Goal: Communication & Community: Share content

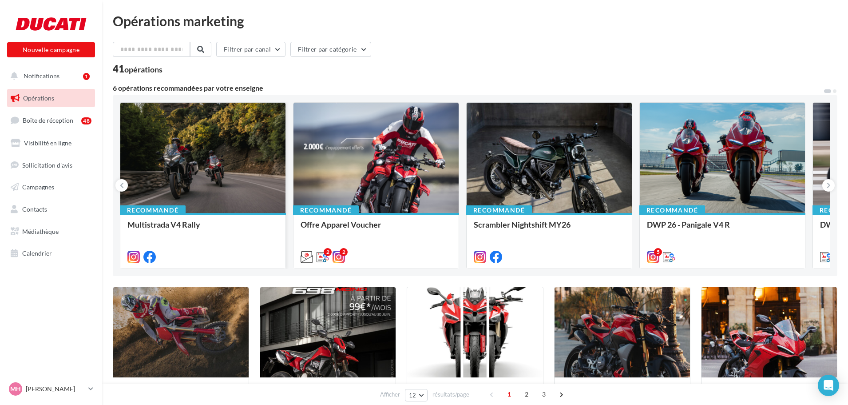
click at [198, 137] on div at bounding box center [202, 158] width 165 height 111
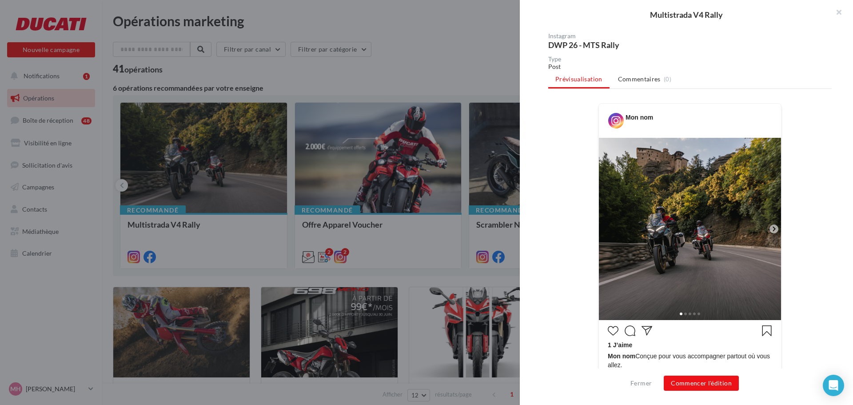
scroll to position [89, 0]
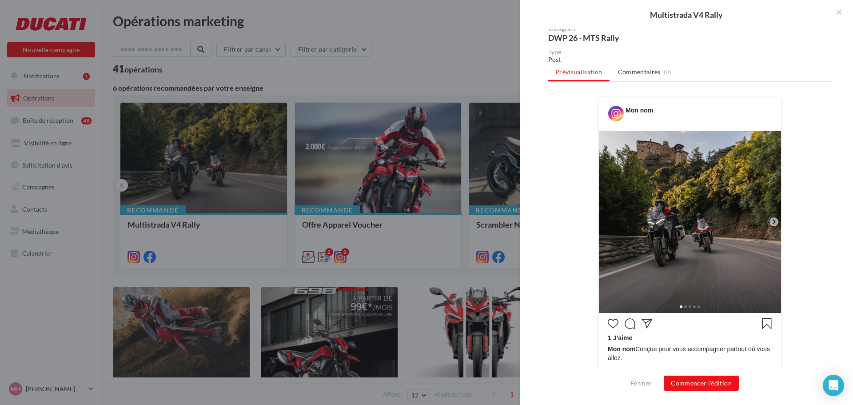
click at [772, 220] on icon at bounding box center [773, 221] width 3 height 4
click at [720, 385] on button "Commencer l'édition" at bounding box center [700, 382] width 75 height 15
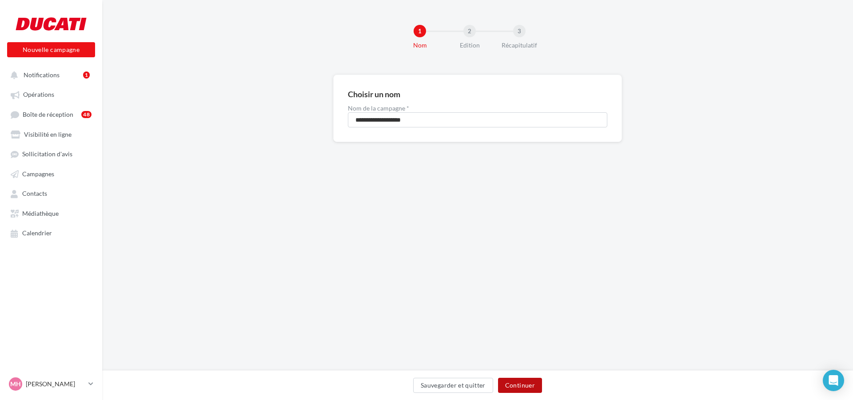
click at [510, 385] on button "Continuer" at bounding box center [520, 385] width 44 height 15
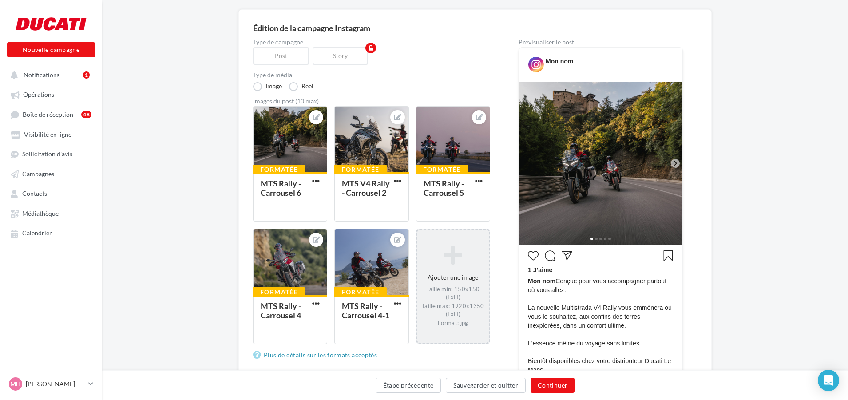
scroll to position [44, 0]
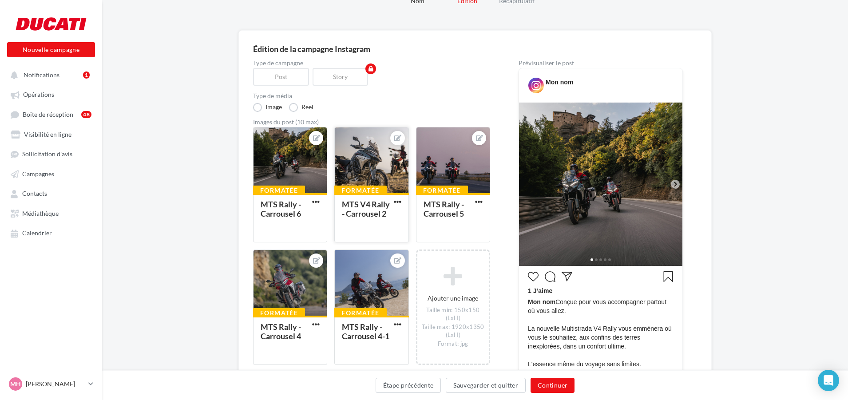
click at [375, 163] on div at bounding box center [371, 160] width 73 height 67
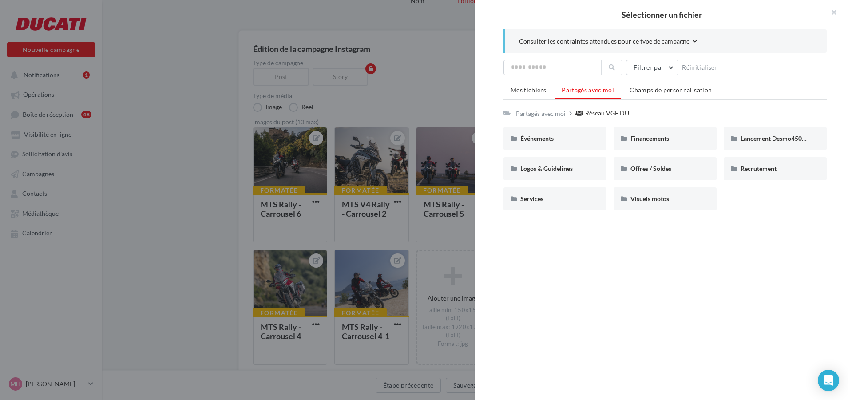
click at [372, 163] on div at bounding box center [424, 200] width 848 height 400
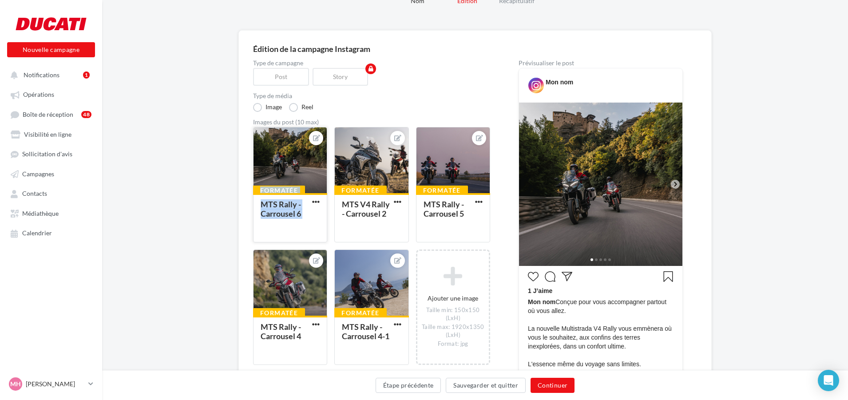
drag, startPoint x: 383, startPoint y: 167, endPoint x: 256, endPoint y: 168, distance: 127.0
click at [256, 168] on div "Formatée MTS Rally - Carrousel 6 Formatée MTS V4 Rally - Carrousel 2 Formatée M…" at bounding box center [375, 250] width 244 height 247
click at [398, 136] on icon at bounding box center [397, 138] width 7 height 6
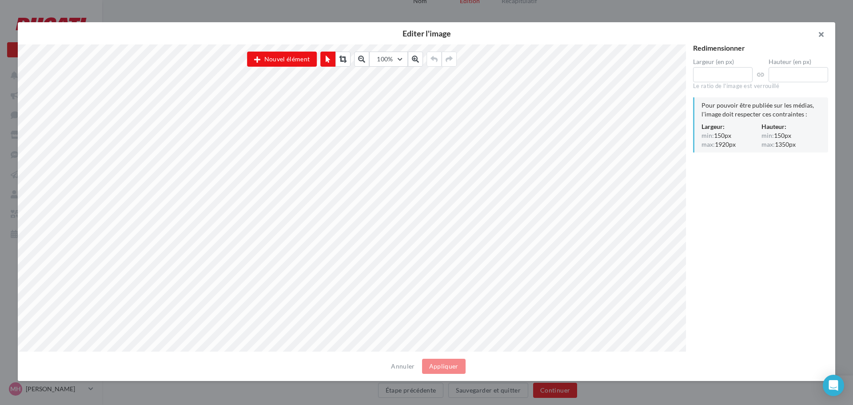
click at [825, 39] on button "button" at bounding box center [817, 35] width 36 height 27
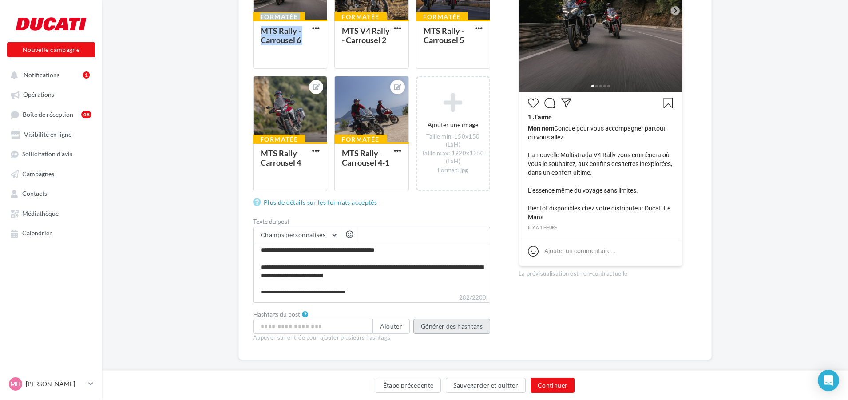
scroll to position [222, 0]
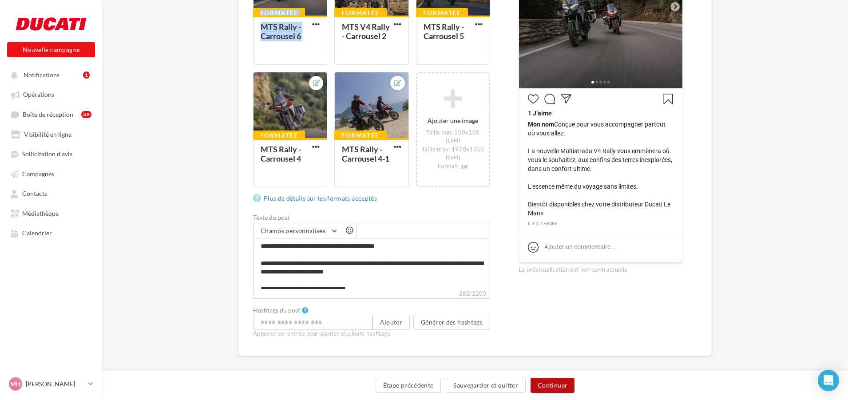
click at [564, 389] on button "Continuer" at bounding box center [553, 385] width 44 height 15
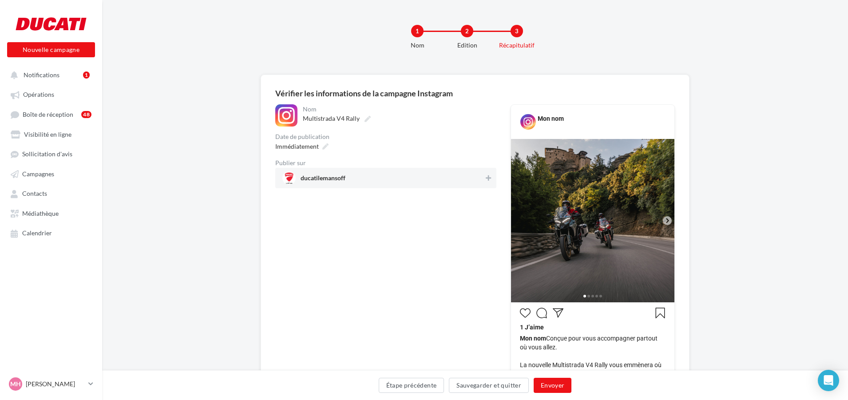
click at [466, 30] on div "2" at bounding box center [467, 31] width 12 height 12
click at [437, 392] on button "Étape précédente" at bounding box center [412, 385] width 66 height 15
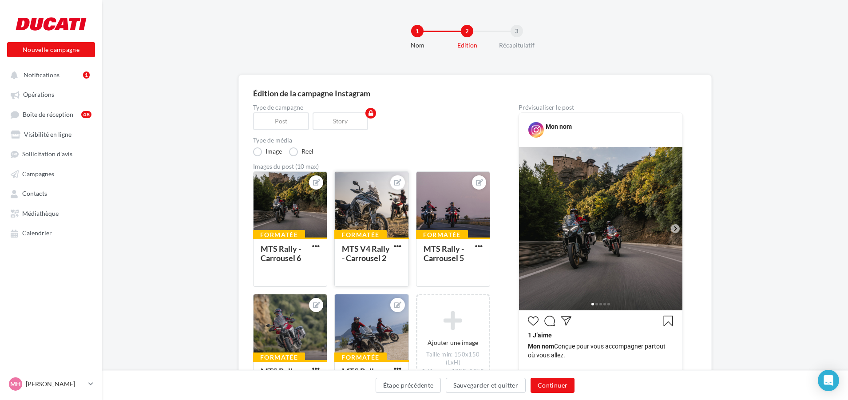
click at [366, 221] on div at bounding box center [371, 205] width 73 height 67
click at [409, 287] on div "Sélectionner un fichier Consulter les contraintes attendues pour ce type de cam…" at bounding box center [371, 287] width 74 height 0
click at [401, 182] on icon at bounding box center [397, 182] width 7 height 6
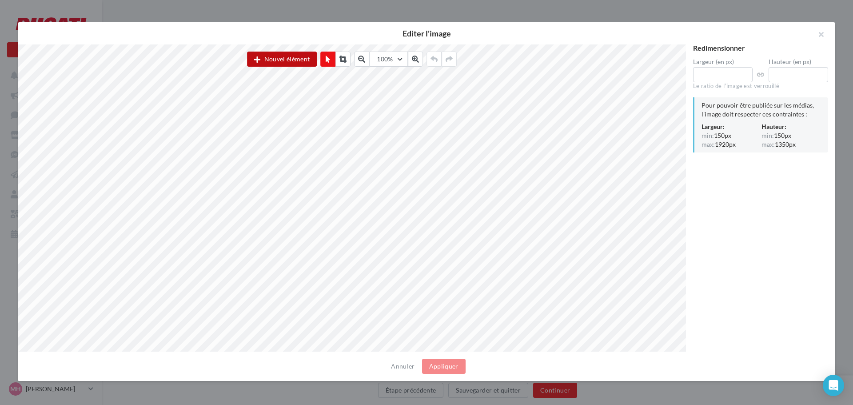
click at [289, 60] on button "Nouvel élément" at bounding box center [282, 59] width 70 height 15
click at [397, 364] on button "Annuler" at bounding box center [402, 366] width 31 height 11
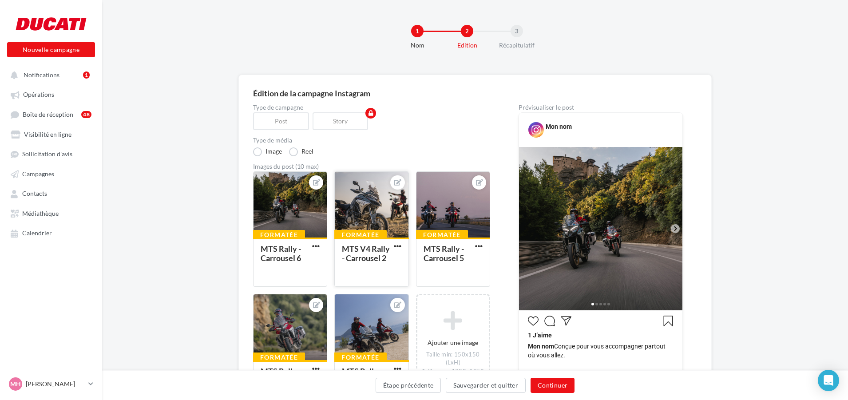
click at [387, 214] on div at bounding box center [371, 205] width 73 height 67
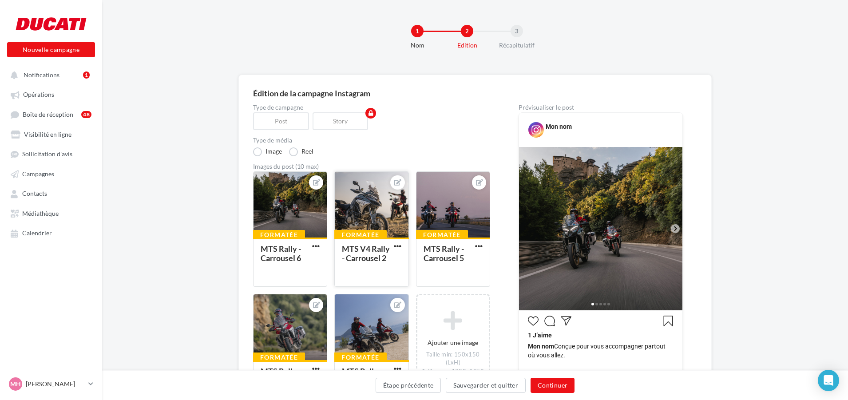
click at [394, 234] on div at bounding box center [371, 205] width 73 height 67
click at [397, 181] on icon at bounding box center [397, 182] width 7 height 6
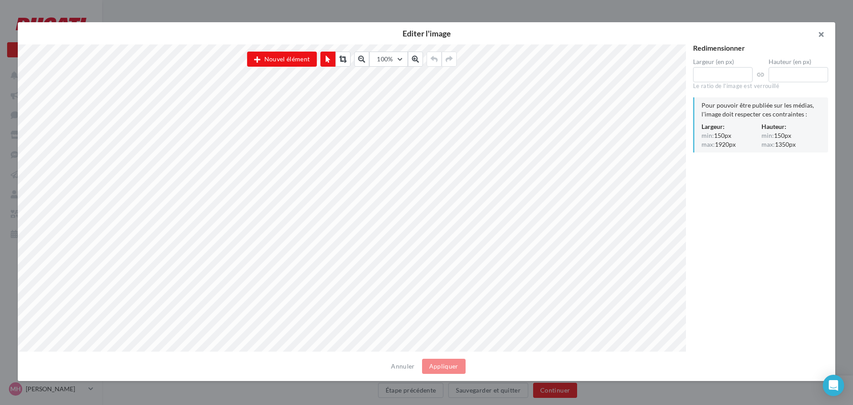
click at [820, 40] on button "button" at bounding box center [817, 35] width 36 height 27
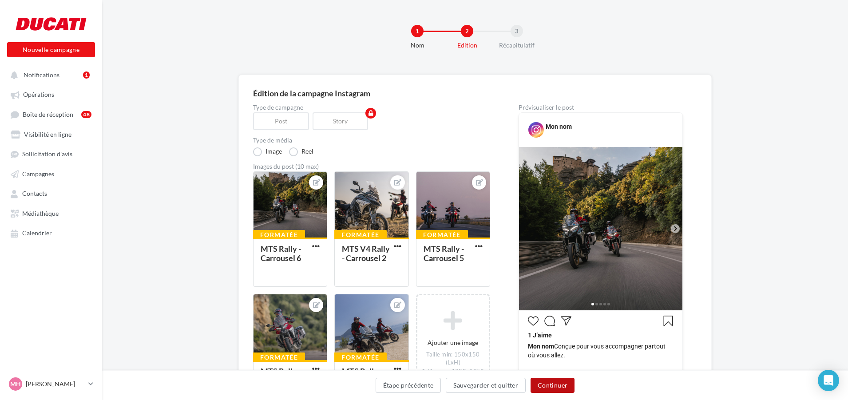
click at [550, 383] on button "Continuer" at bounding box center [553, 385] width 44 height 15
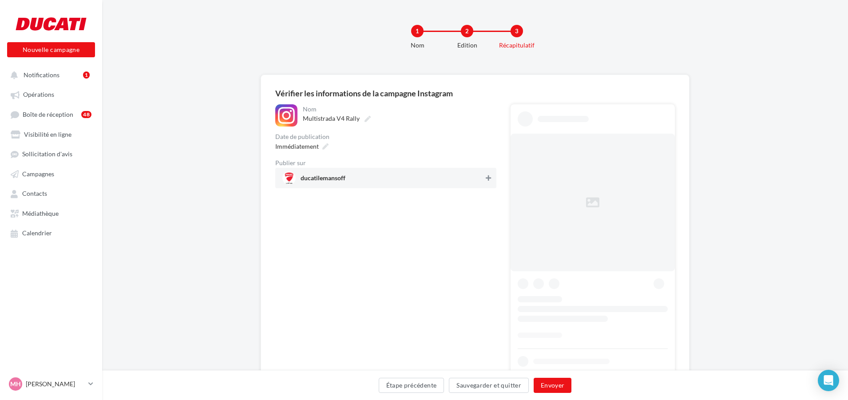
click at [488, 175] on icon at bounding box center [488, 178] width 5 height 6
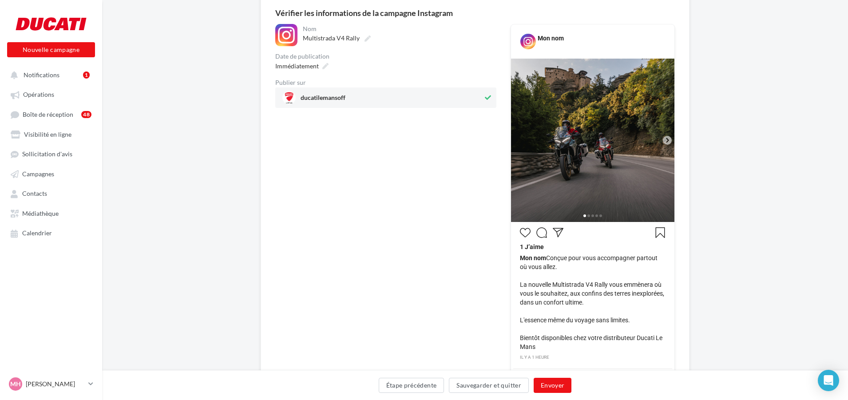
scroll to position [73, 0]
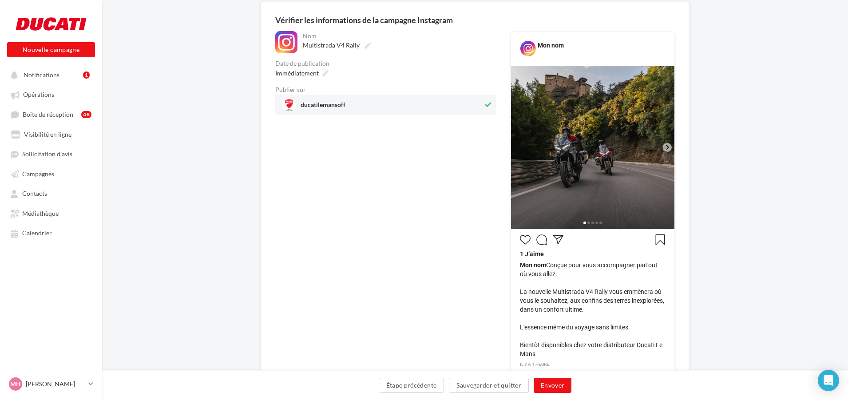
click at [668, 146] on icon at bounding box center [667, 147] width 3 height 4
click at [559, 387] on button "Envoyer" at bounding box center [553, 385] width 38 height 15
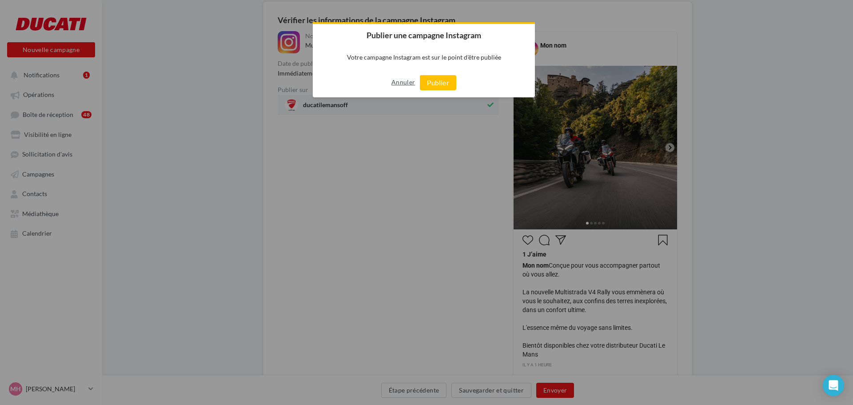
click at [401, 80] on button "Annuler" at bounding box center [403, 82] width 24 height 14
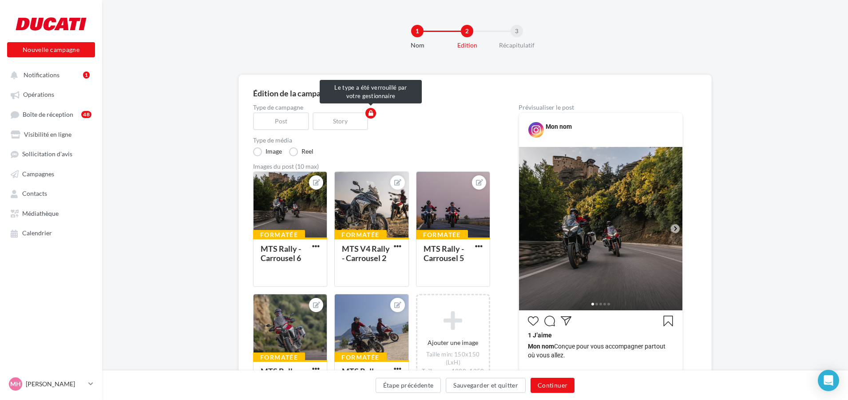
drag, startPoint x: 322, startPoint y: 124, endPoint x: 310, endPoint y: 124, distance: 12.4
click at [322, 124] on div "Story" at bounding box center [343, 121] width 60 height 18
click at [284, 123] on div "Post" at bounding box center [283, 121] width 60 height 18
click at [318, 248] on span "button" at bounding box center [316, 246] width 8 height 8
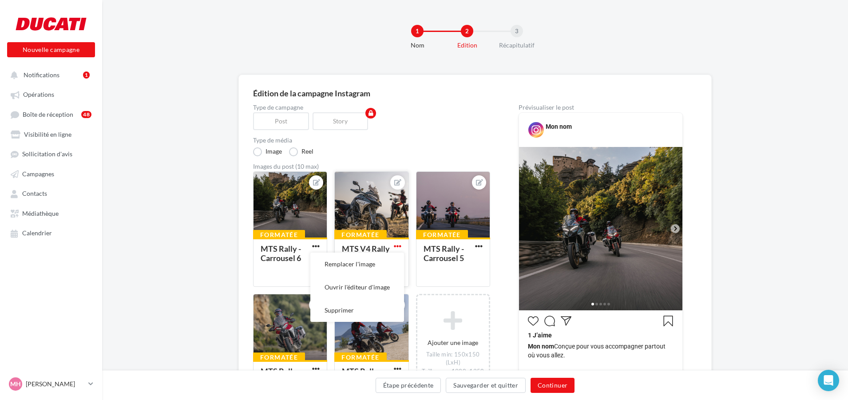
click at [398, 243] on span "button" at bounding box center [398, 246] width 8 height 8
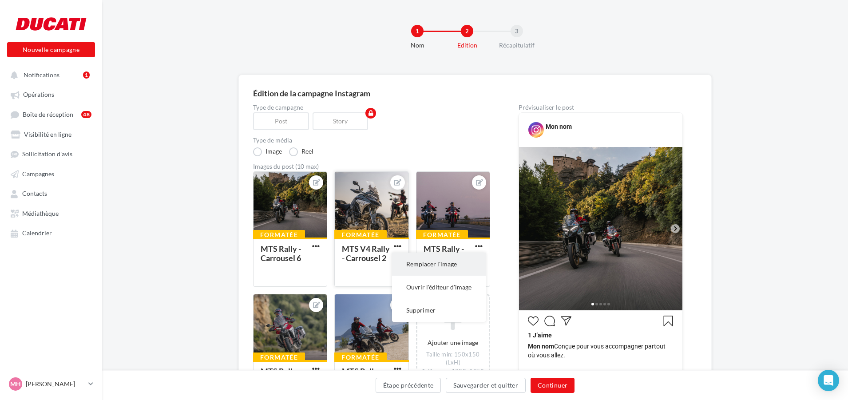
click at [409, 266] on button "Remplacer l'image" at bounding box center [439, 264] width 94 height 23
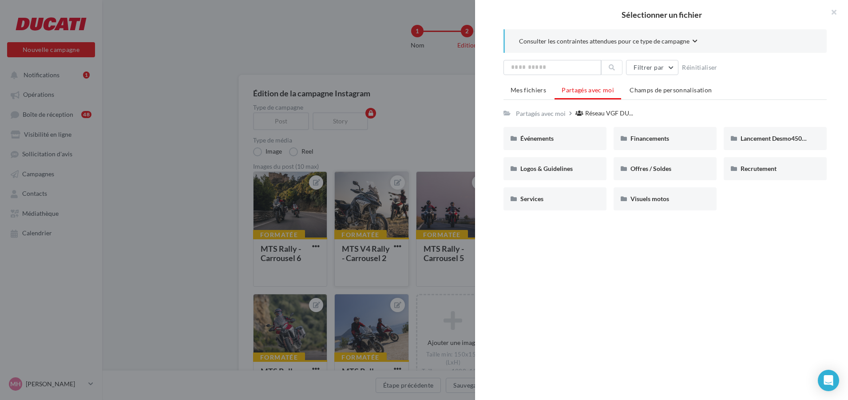
click at [407, 266] on div at bounding box center [424, 200] width 848 height 400
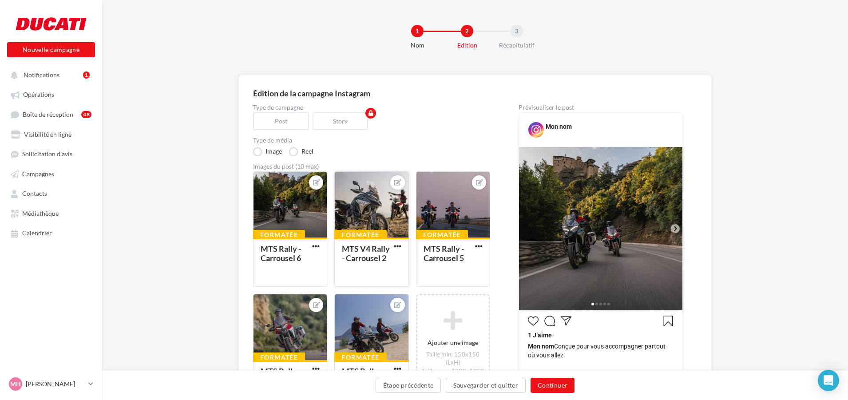
click at [401, 251] on button "button" at bounding box center [397, 246] width 11 height 9
click at [416, 285] on button "Ouvrir l'éditeur d'image" at bounding box center [439, 287] width 94 height 23
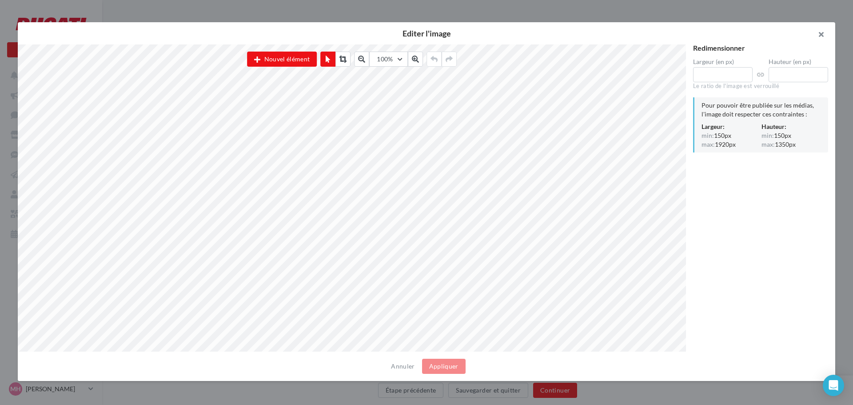
click at [816, 35] on button "button" at bounding box center [817, 35] width 36 height 27
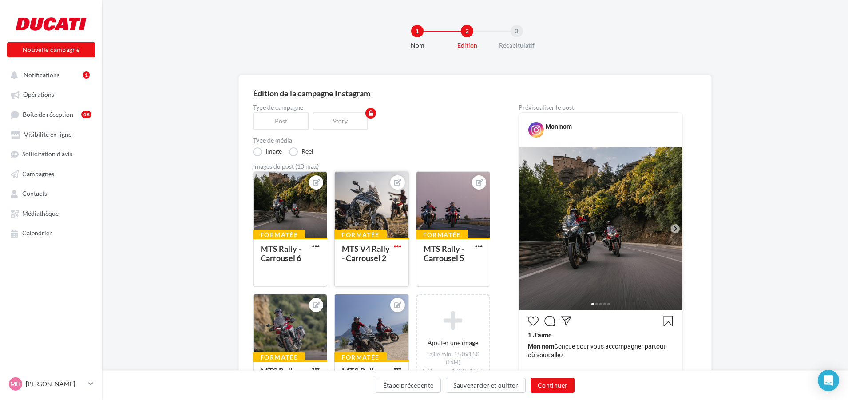
click at [394, 249] on span "button" at bounding box center [398, 246] width 8 height 8
click at [317, 246] on span "button" at bounding box center [316, 246] width 8 height 8
click at [328, 308] on button "Supprimer" at bounding box center [357, 310] width 94 height 23
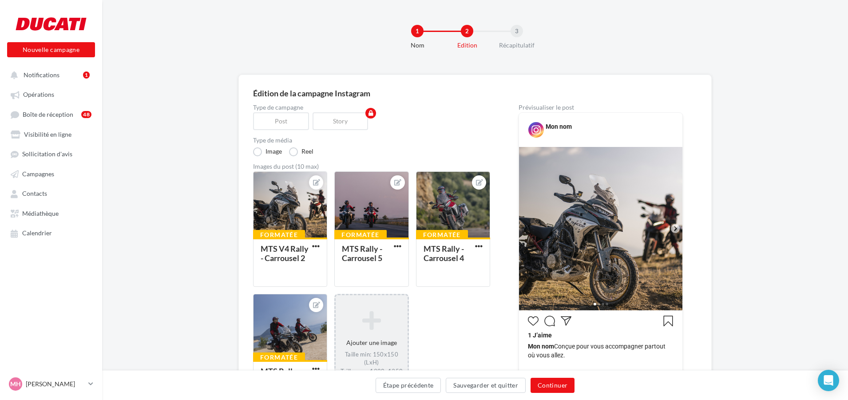
click at [378, 332] on div "Ajouter une image Taille min: 150x150 (LxH) Taille max: 1920x1350 (LxH) Format:…" at bounding box center [371, 351] width 71 height 90
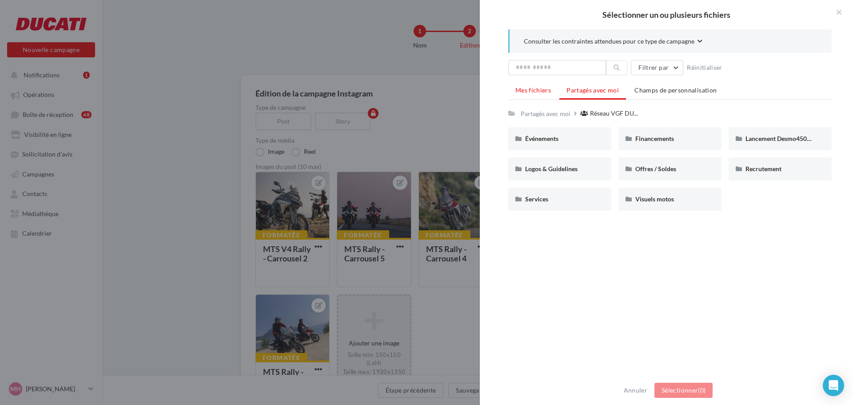
click at [531, 85] on li "Mes fichiers" at bounding box center [533, 90] width 50 height 16
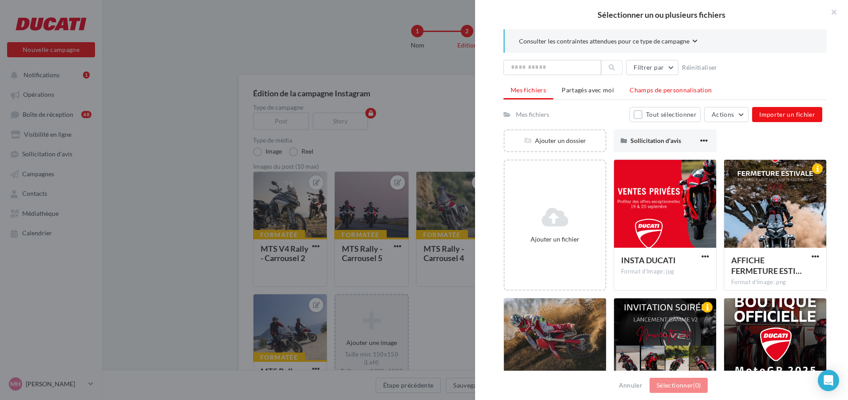
click at [671, 90] on span "Champs de personnalisation" at bounding box center [671, 90] width 82 height 8
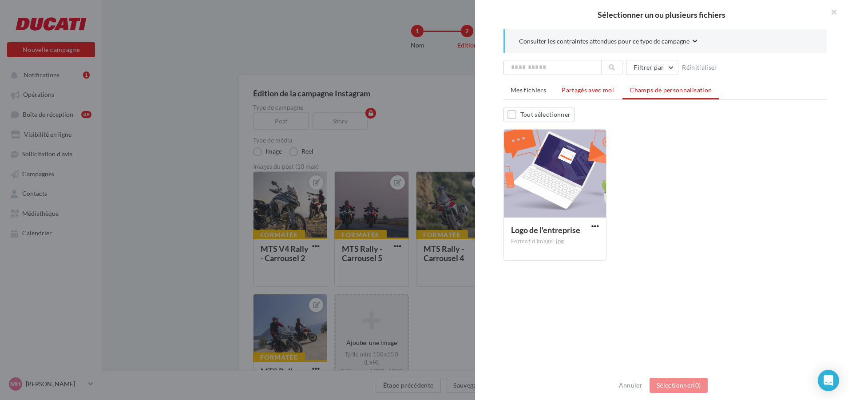
click at [592, 86] on span "Partagés avec moi" at bounding box center [588, 90] width 52 height 8
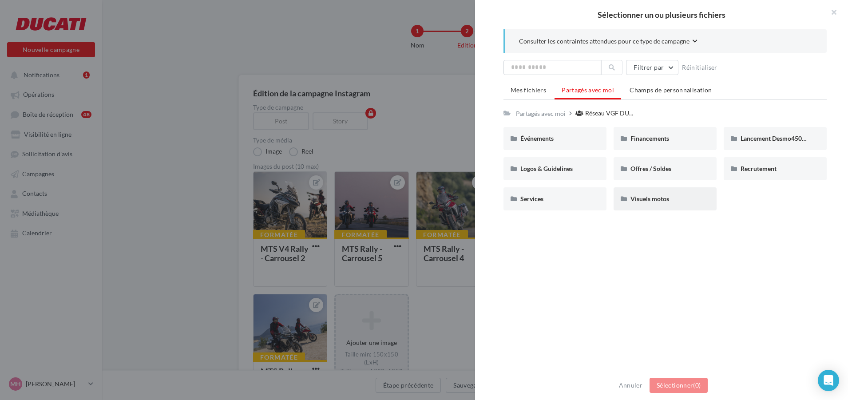
click at [644, 203] on div "Visuels motos" at bounding box center [665, 198] width 103 height 23
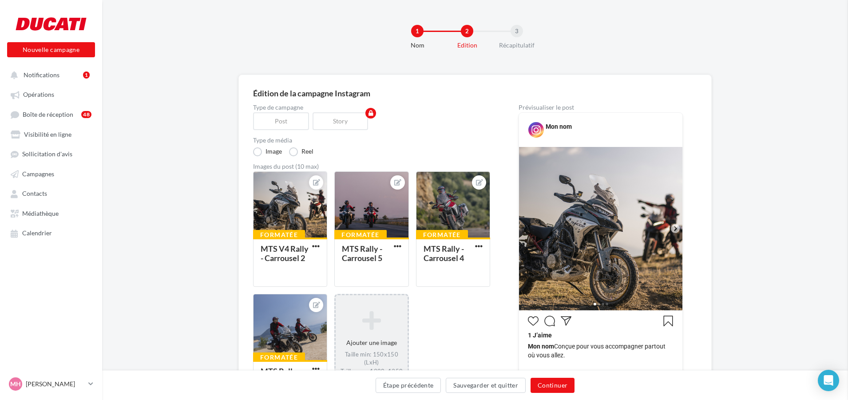
drag, startPoint x: 389, startPoint y: 272, endPoint x: 323, endPoint y: 271, distance: 65.3
click at [323, 271] on div "Formatée MTS V4 Rally - Carrousel 2 Formatée MTS Rally - Carrousel 5 Formatée M…" at bounding box center [375, 294] width 244 height 247
click at [384, 272] on div "MTS Rally - Carrousel 5" at bounding box center [371, 262] width 59 height 34
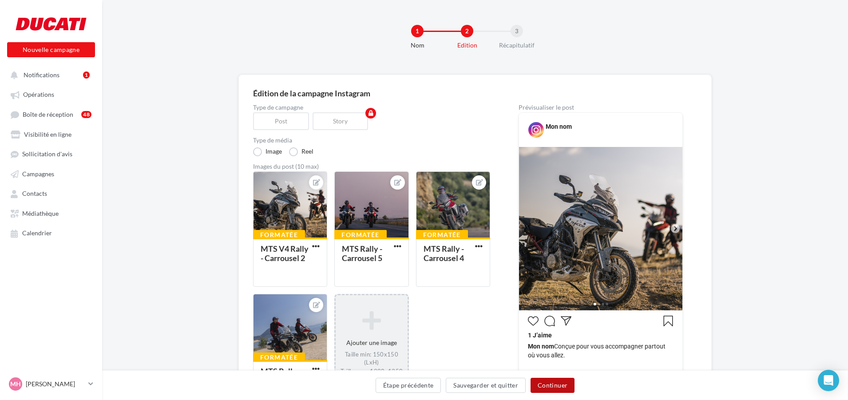
click at [544, 381] on button "Continuer" at bounding box center [553, 385] width 44 height 15
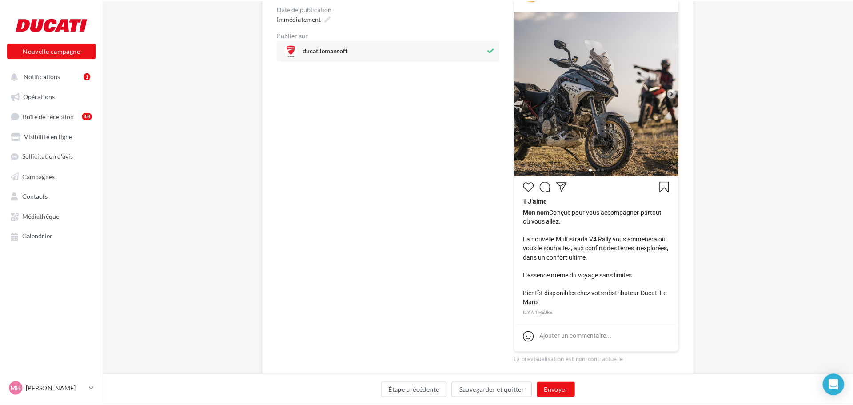
scroll to position [133, 0]
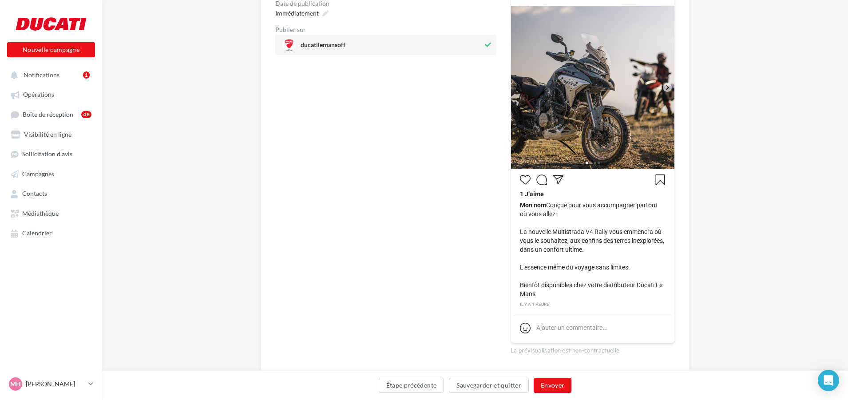
click at [664, 87] on icon at bounding box center [667, 87] width 8 height 8
click at [667, 87] on icon at bounding box center [667, 87] width 8 height 8
click at [568, 389] on button "Envoyer" at bounding box center [553, 385] width 38 height 15
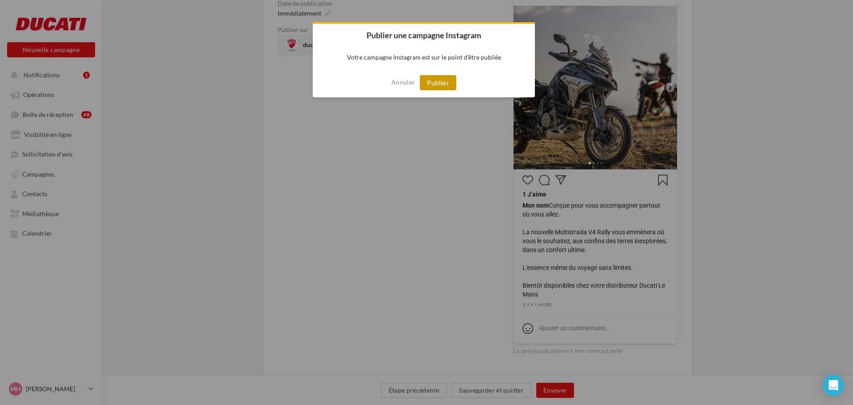
click at [447, 88] on button "Publier" at bounding box center [438, 82] width 36 height 15
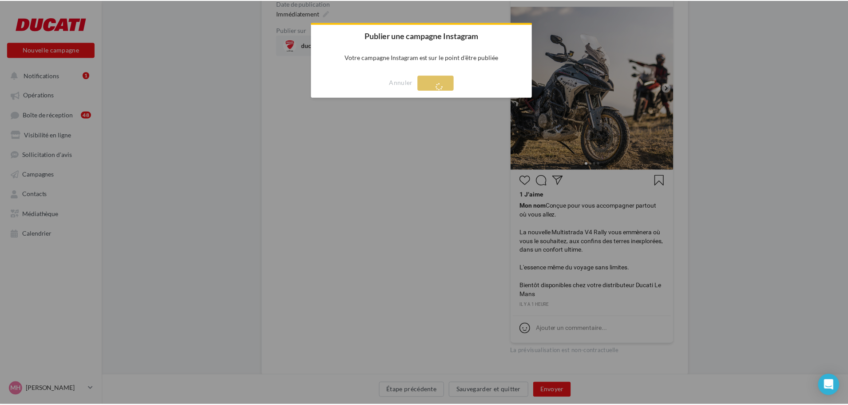
scroll to position [14, 0]
